Goal: Information Seeking & Learning: Find specific fact

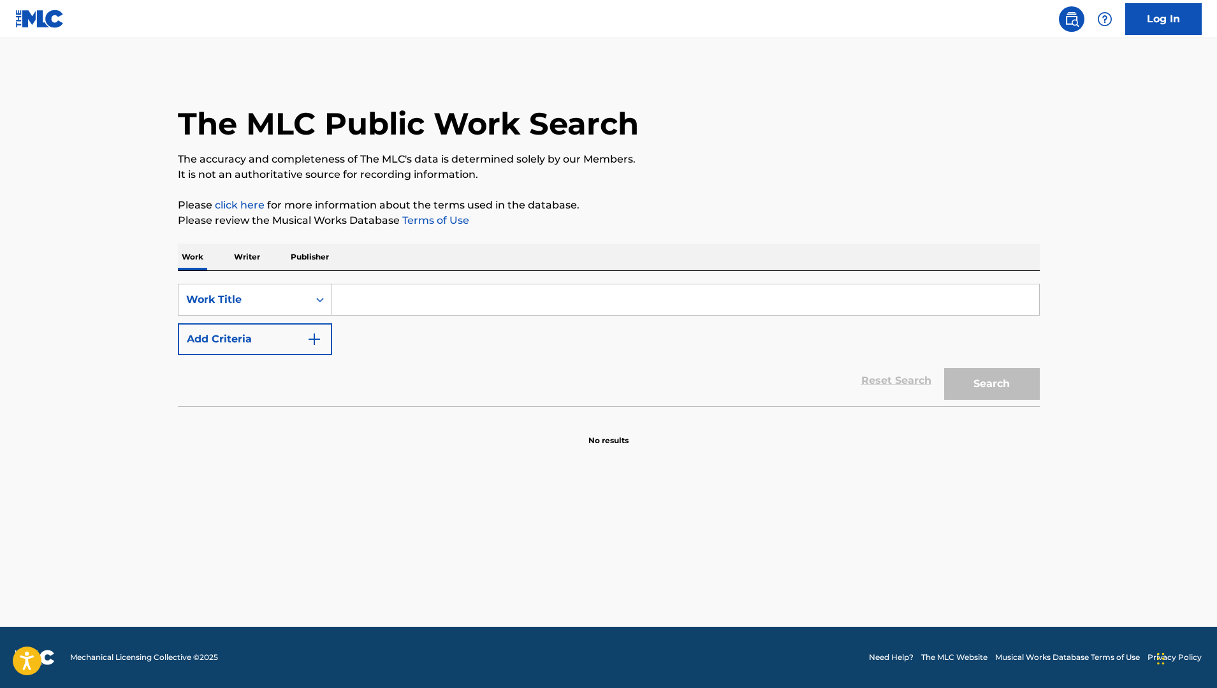
click at [499, 304] on input "Search Form" at bounding box center [685, 299] width 707 height 31
paste input "ski mask the slump [DEMOGRAPHIC_DATA]"
type input "ski mask the slump [DEMOGRAPHIC_DATA]"
drag, startPoint x: 503, startPoint y: 298, endPoint x: 342, endPoint y: 275, distance: 163.0
click at [342, 275] on div "SearchWithCriteria4bb1085a-5423-4b12-bd3d-c56a5f202ece Work Title ski mask the …" at bounding box center [609, 338] width 862 height 135
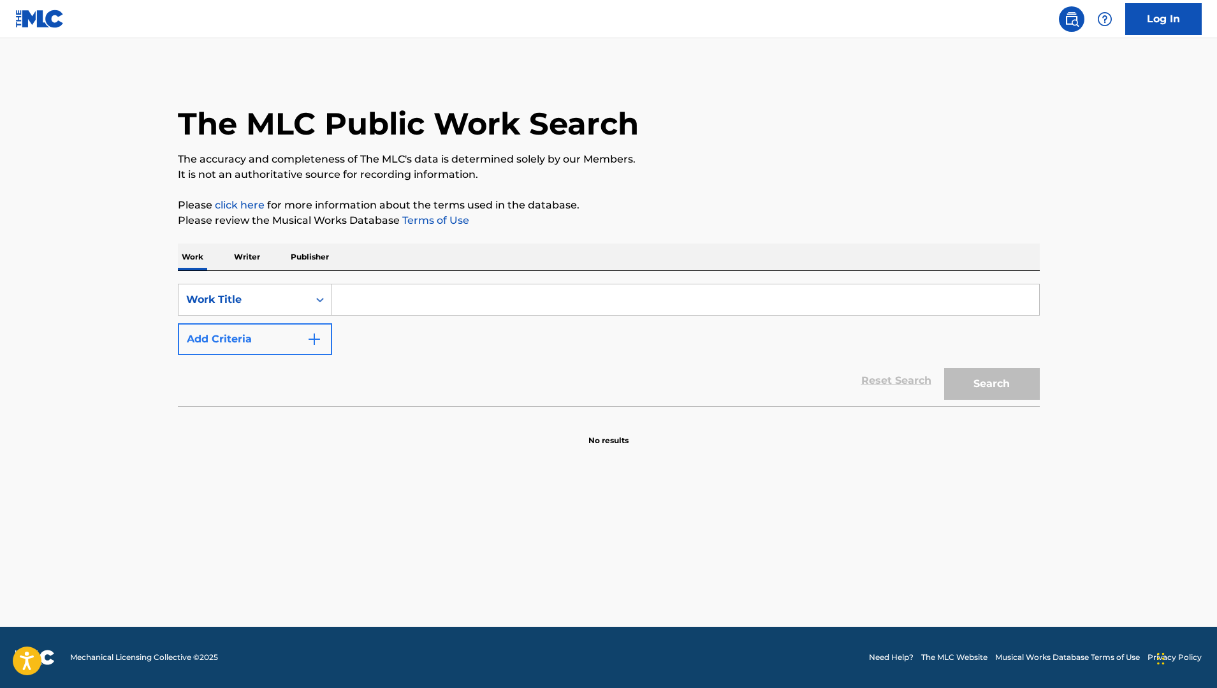
click at [296, 341] on button "Add Criteria" at bounding box center [255, 339] width 154 height 32
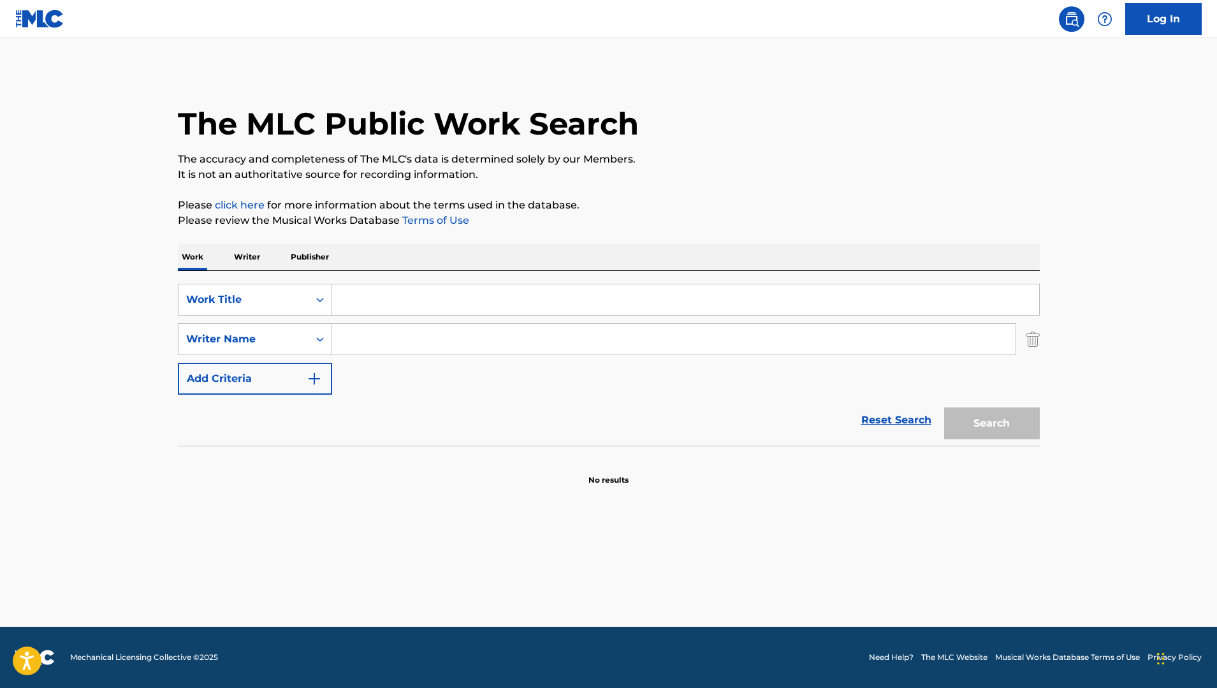
click at [527, 335] on input "Search Form" at bounding box center [674, 339] width 684 height 31
paste input "ski mask the slump [DEMOGRAPHIC_DATA]"
type input "ski mask the slump [DEMOGRAPHIC_DATA]"
click at [531, 293] on input "Search Form" at bounding box center [685, 299] width 707 height 31
paste input "Take a step back"
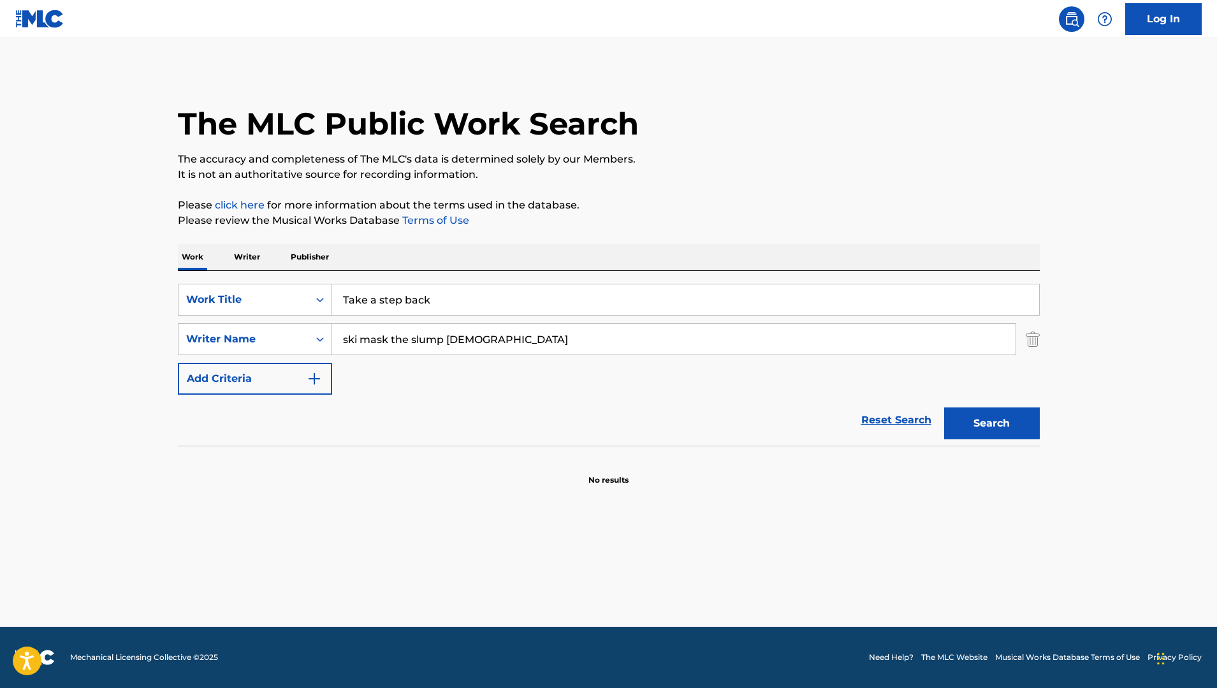
type input "Take a step back"
click at [992, 423] on button "Search" at bounding box center [992, 424] width 96 height 32
drag, startPoint x: 449, startPoint y: 299, endPoint x: 281, endPoint y: 258, distance: 173.4
click at [290, 259] on div "Work Writer Publisher SearchWithCriteria4bb1085a-5423-4b12-bd3d-c56a5f202ece Wo…" at bounding box center [609, 365] width 862 height 242
click at [262, 263] on p "Writer" at bounding box center [247, 257] width 34 height 27
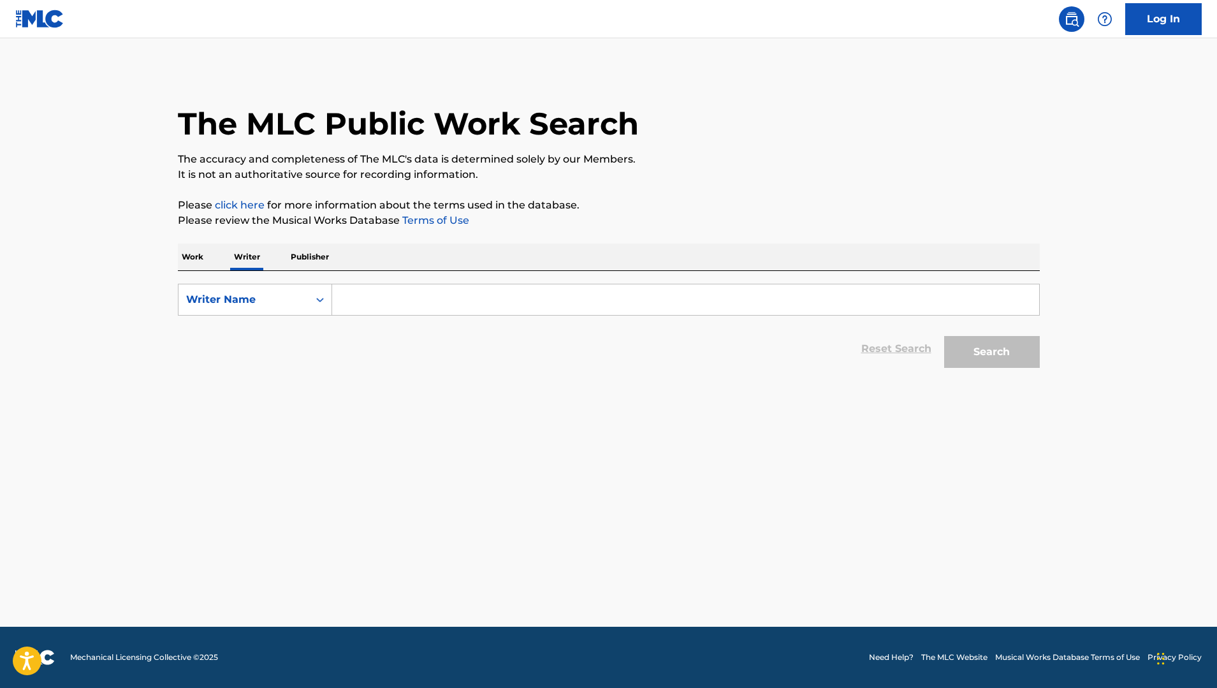
click at [190, 256] on p "Work" at bounding box center [192, 257] width 29 height 27
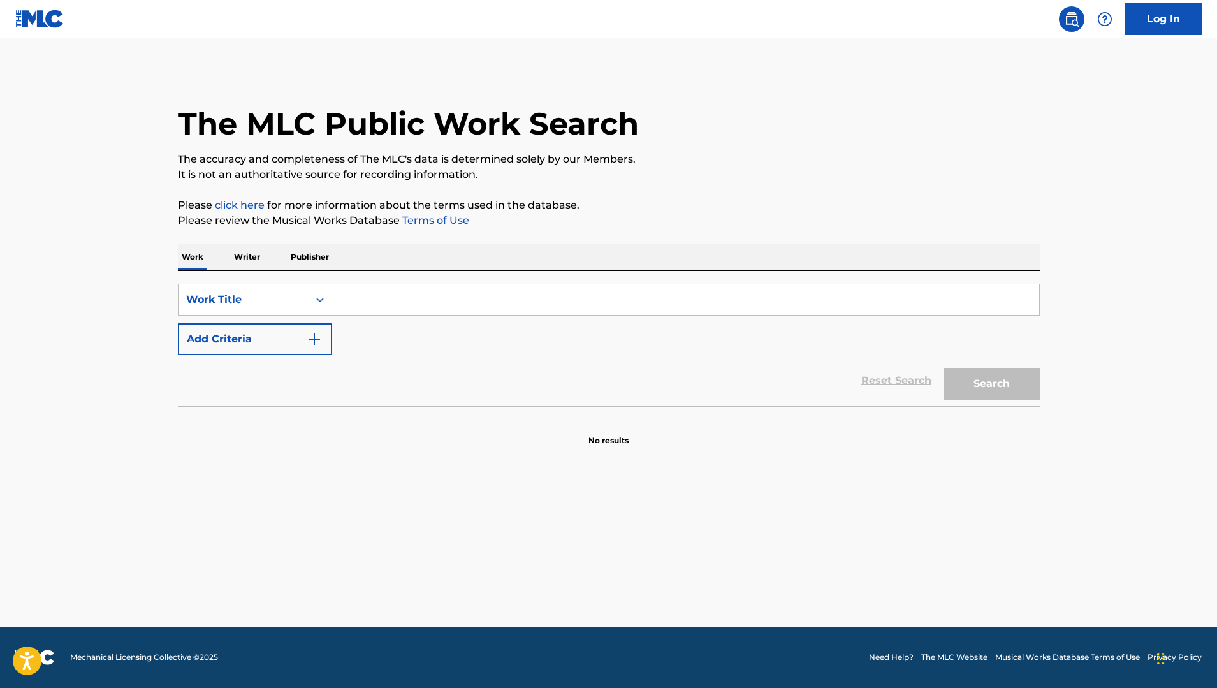
click at [444, 301] on input "Search Form" at bounding box center [685, 299] width 707 height 31
paste input "ski mask the slump [DEMOGRAPHIC_DATA]"
type input "ski mask the slump [DEMOGRAPHIC_DATA]"
drag, startPoint x: 476, startPoint y: 305, endPoint x: 306, endPoint y: 300, distance: 169.7
click at [306, 300] on div "SearchWithCriteria4bb1085a-5423-4b12-bd3d-c56a5f202ece Work Title ski mask the …" at bounding box center [609, 300] width 862 height 32
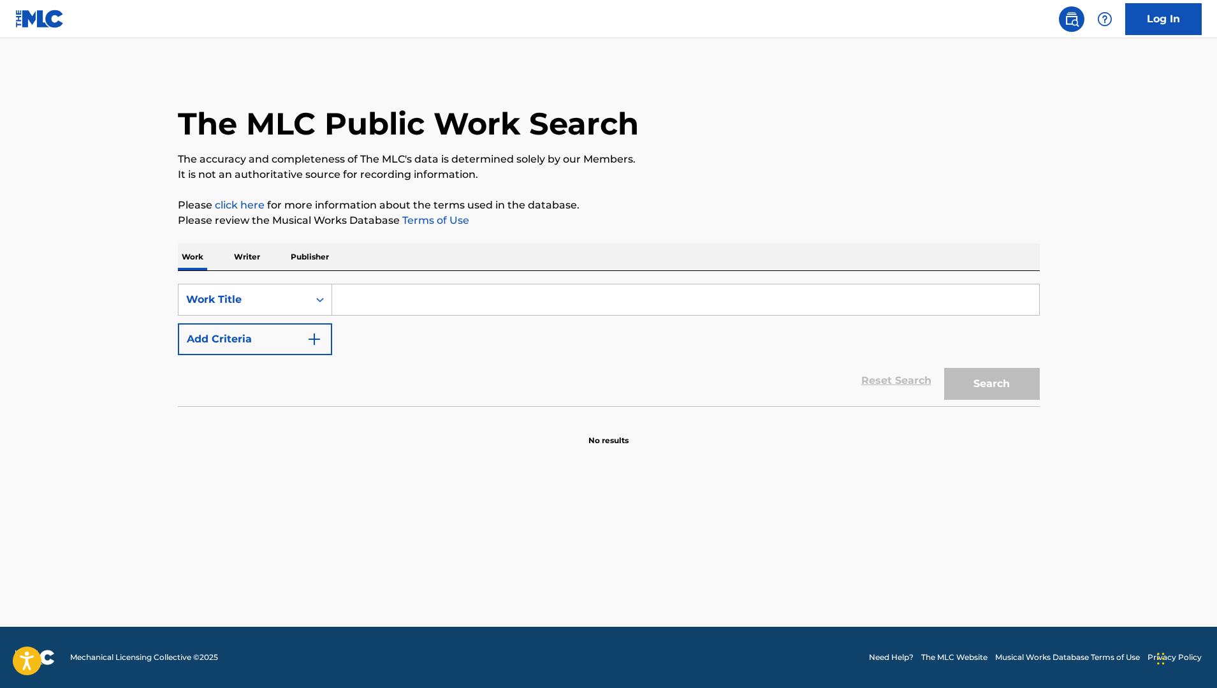
paste input "Take a step back"
type input "Take a step back"
click at [981, 386] on button "Search" at bounding box center [992, 384] width 96 height 32
click at [617, 315] on div "Search Form" at bounding box center [686, 300] width 708 height 32
click at [609, 299] on input "Search Form" at bounding box center [685, 299] width 707 height 31
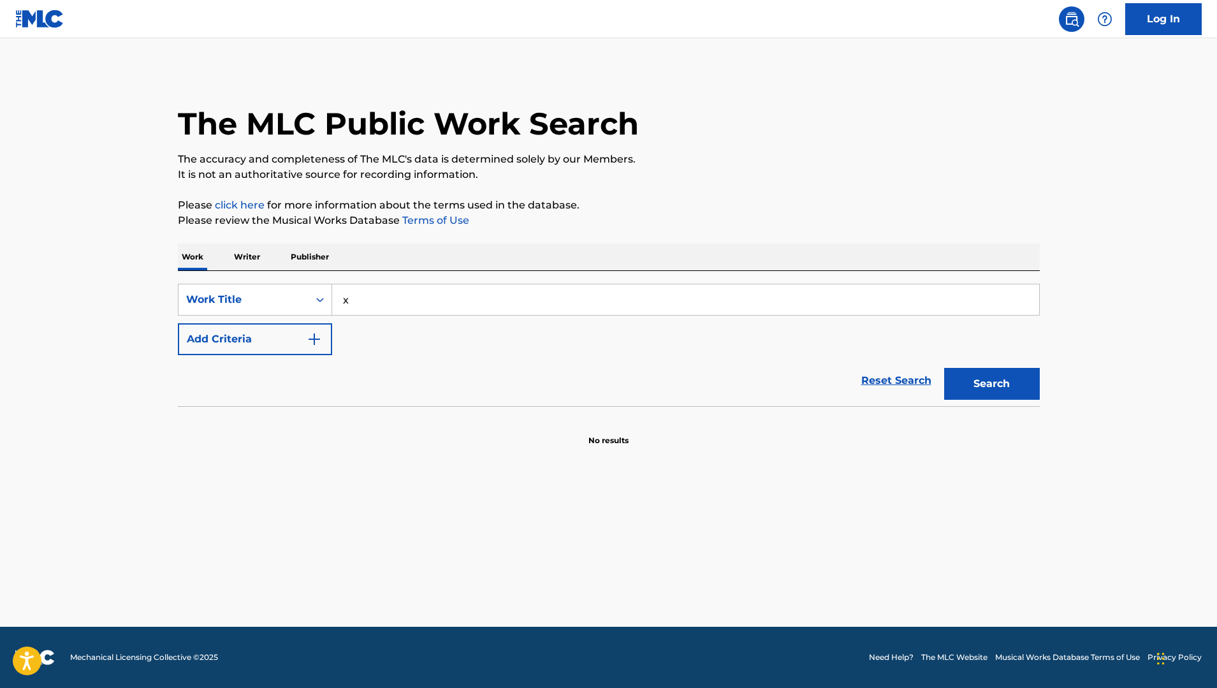
paste input "Take a step back"
type input "Take a step back"
click at [992, 384] on button "Search" at bounding box center [992, 384] width 96 height 32
